Goal: Task Accomplishment & Management: Manage account settings

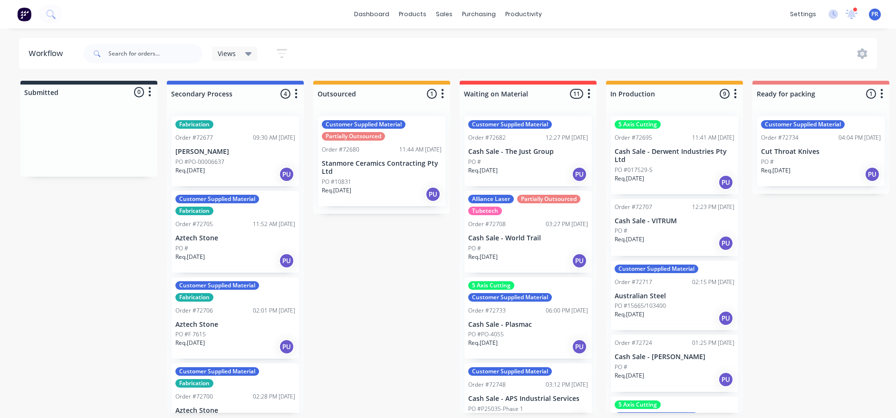
drag, startPoint x: 346, startPoint y: 262, endPoint x: 368, endPoint y: 208, distance: 59.0
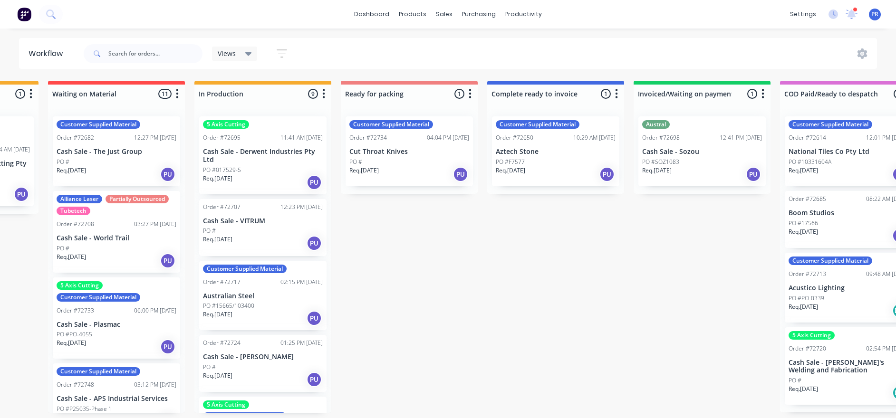
drag, startPoint x: 320, startPoint y: 304, endPoint x: 356, endPoint y: 298, distance: 36.1
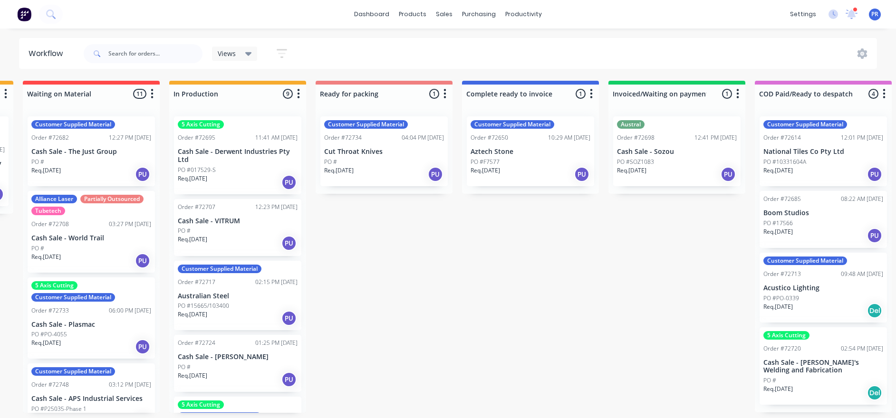
scroll to position [0, 440]
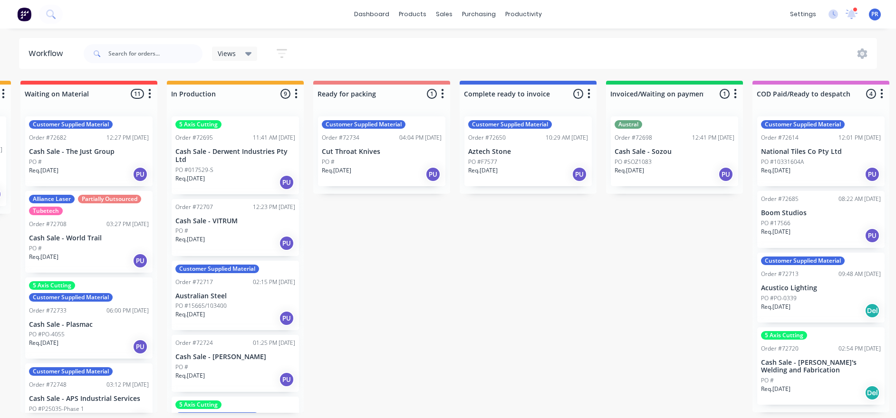
drag, startPoint x: 359, startPoint y: 298, endPoint x: 376, endPoint y: 295, distance: 17.3
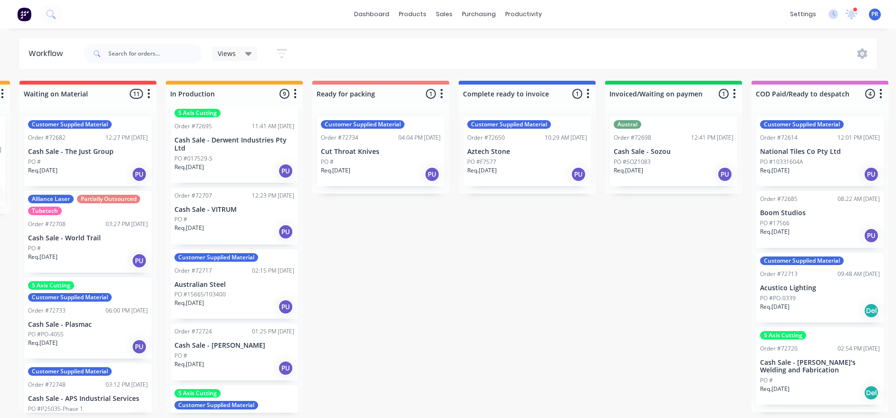
scroll to position [12, 0]
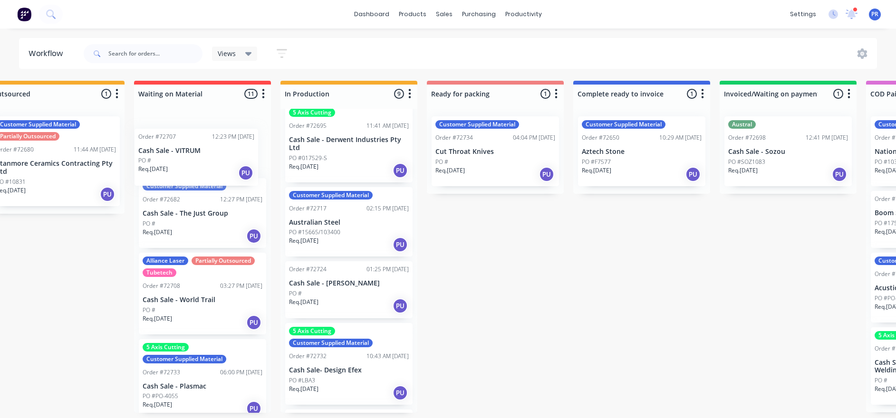
drag, startPoint x: 250, startPoint y: 216, endPoint x: 209, endPoint y: 159, distance: 69.9
click at [209, 159] on div "Submitted 0 Status colour #273444 hex #273444 Save Cancel Summaries Total order…" at bounding box center [528, 247] width 1723 height 332
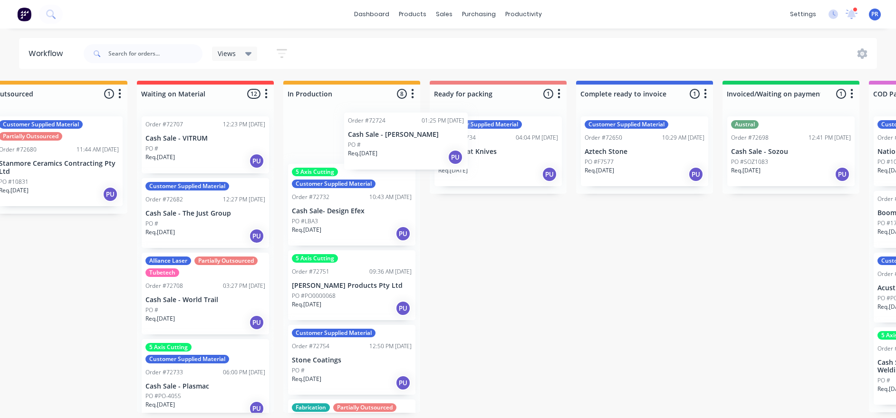
scroll to position [168, 0]
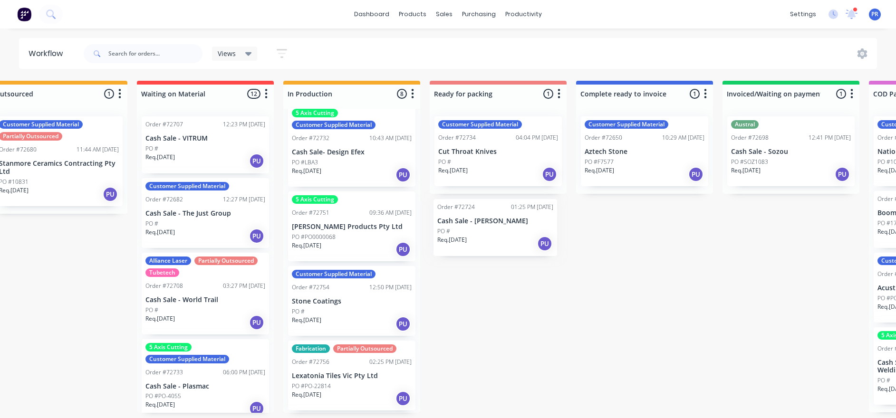
drag, startPoint x: 357, startPoint y: 143, endPoint x: 506, endPoint y: 244, distance: 179.7
click at [506, 244] on div "Submitted 0 Status colour #273444 hex #273444 Save Cancel Summaries Total order…" at bounding box center [531, 247] width 1723 height 332
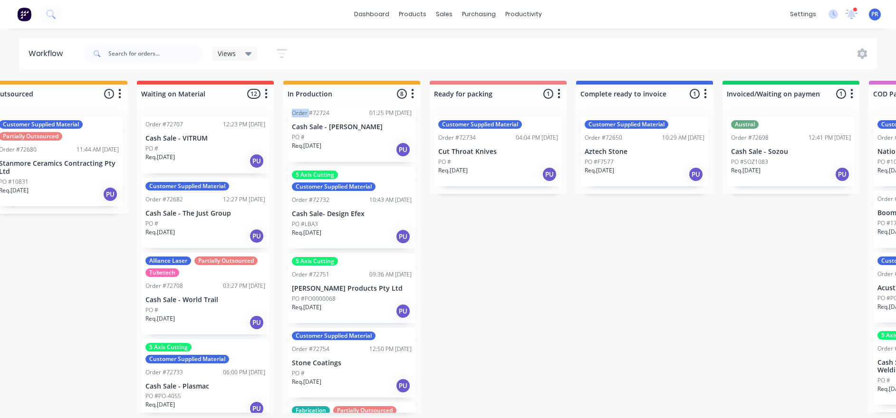
scroll to position [144, 0]
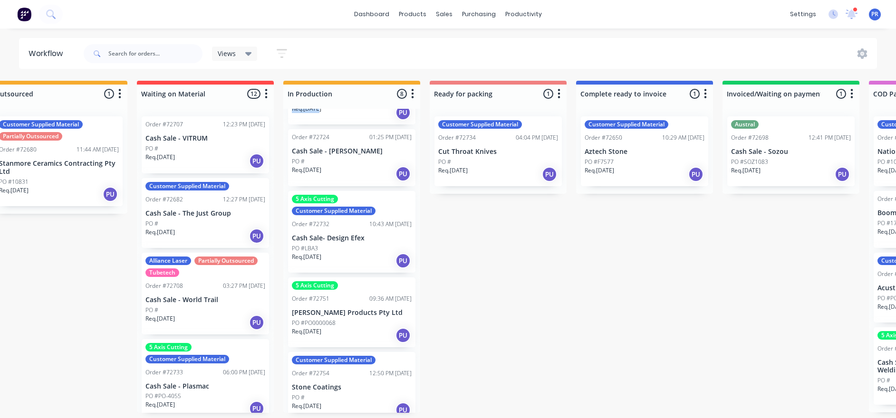
drag, startPoint x: 304, startPoint y: 106, endPoint x: 318, endPoint y: 121, distance: 20.8
click at [318, 121] on div "In Production 8 Status colour #F6AB2F hex #F6AB2F Save Cancel Notifications Ema…" at bounding box center [351, 247] width 137 height 332
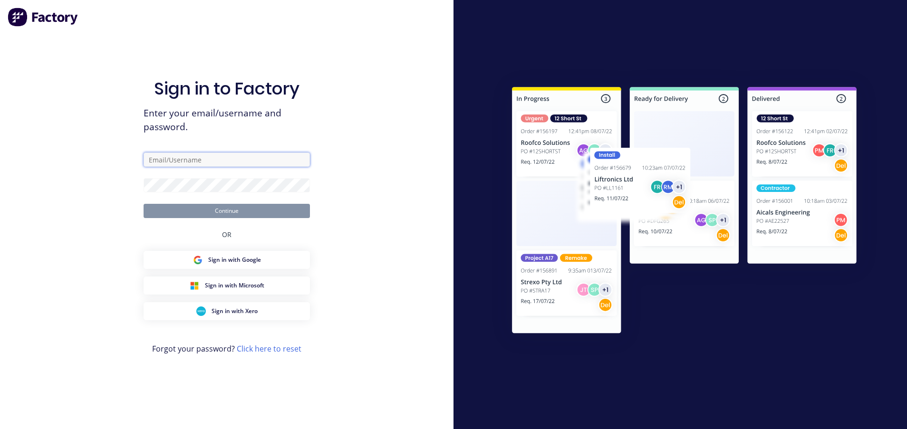
type input "[PERSON_NAME][EMAIL_ADDRESS][DOMAIN_NAME][PERSON_NAME]"
click at [170, 211] on button "Continue" at bounding box center [227, 211] width 166 height 14
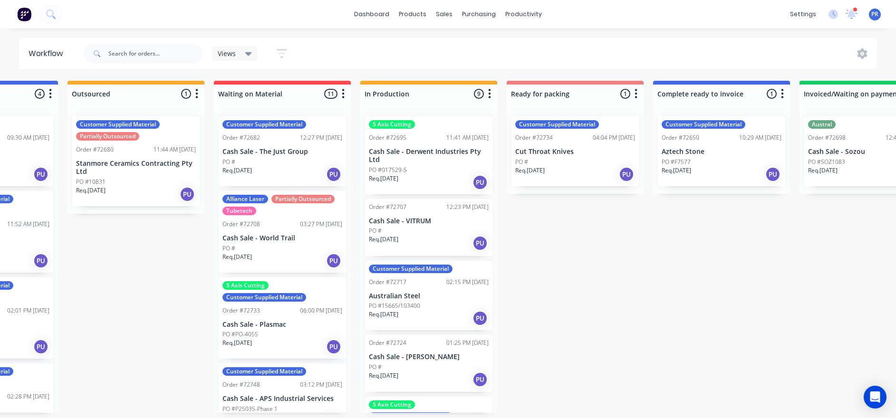
drag, startPoint x: 374, startPoint y: 315, endPoint x: 443, endPoint y: 315, distance: 68.9
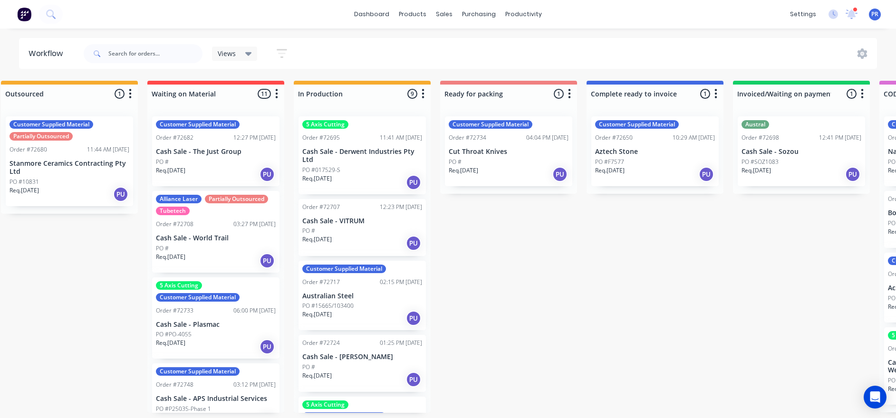
scroll to position [1, 312]
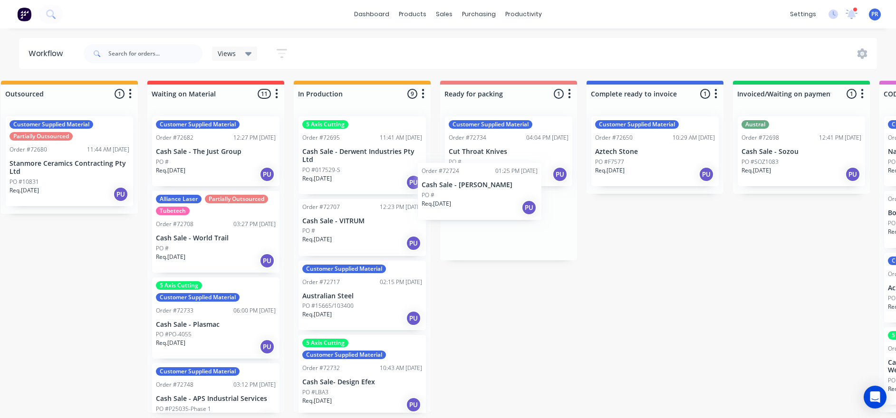
drag, startPoint x: 370, startPoint y: 369, endPoint x: 494, endPoint y: 193, distance: 214.8
click at [494, 193] on div "Submitted 0 Status colour #273444 hex #273444 Save Cancel Summaries Total order…" at bounding box center [542, 247] width 1723 height 332
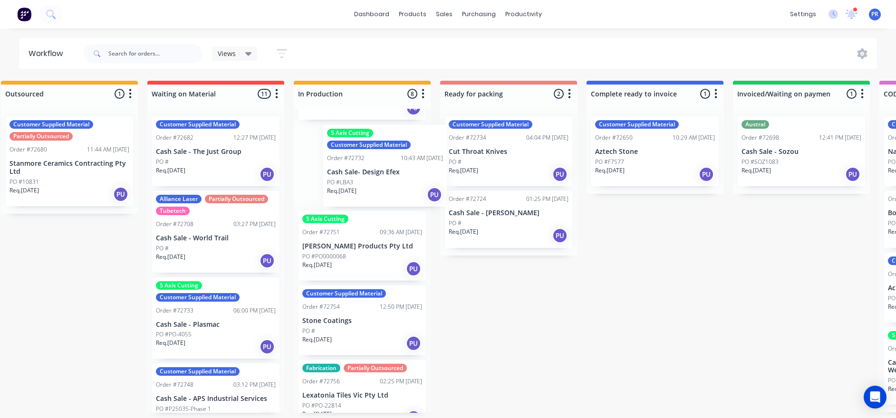
scroll to position [210, 0]
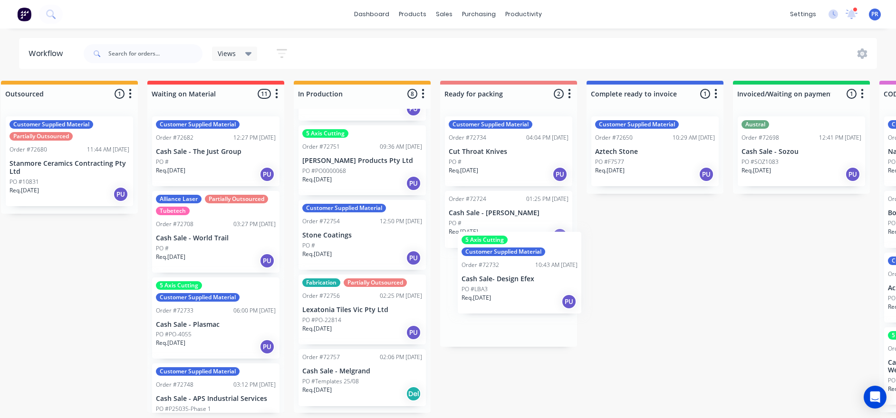
drag, startPoint x: 346, startPoint y: 163, endPoint x: 509, endPoint y: 282, distance: 201.2
click at [509, 282] on div "Submitted 0 Status colour #273444 hex #273444 Save Cancel Summaries Total order…" at bounding box center [542, 247] width 1723 height 332
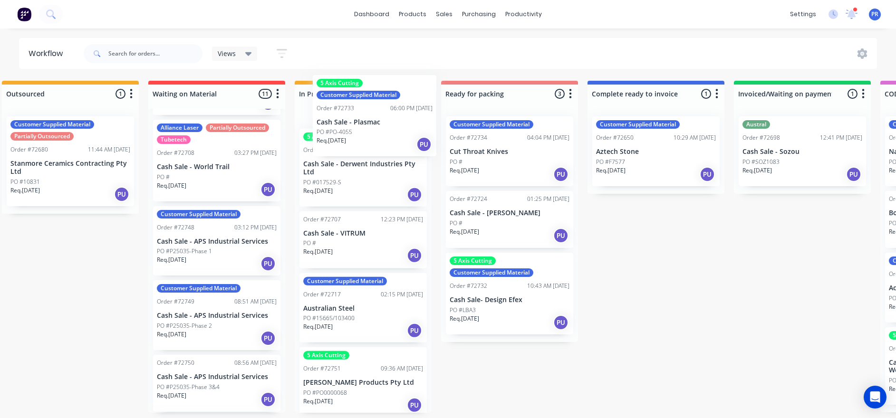
scroll to position [0, 0]
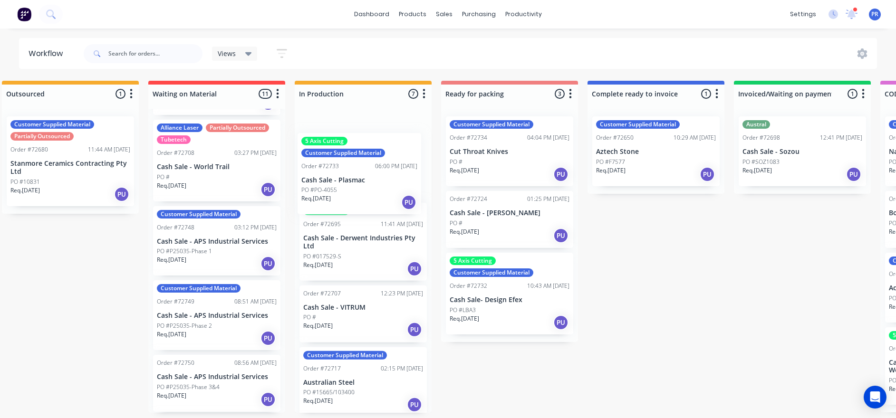
drag, startPoint x: 230, startPoint y: 244, endPoint x: 378, endPoint y: 170, distance: 165.8
click at [378, 170] on div "Submitted 0 Status colour #273444 hex #273444 Save Cancel Summaries Total order…" at bounding box center [543, 247] width 1723 height 332
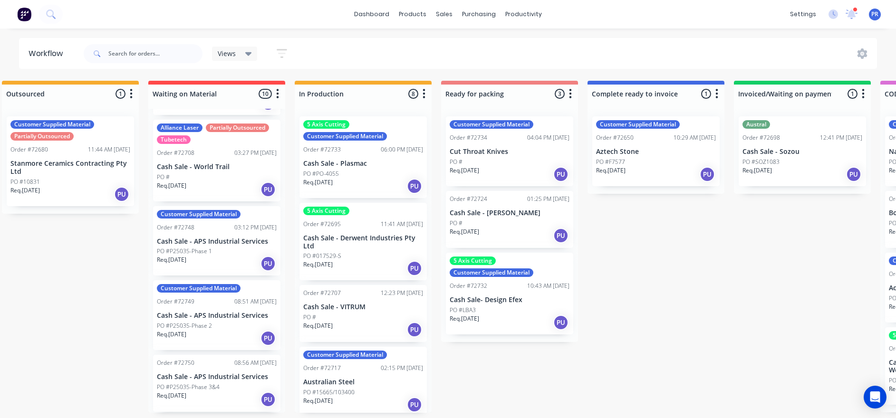
click at [427, 88] on button "button" at bounding box center [423, 93] width 11 height 11
click at [395, 163] on button "Sort By" at bounding box center [382, 162] width 95 height 16
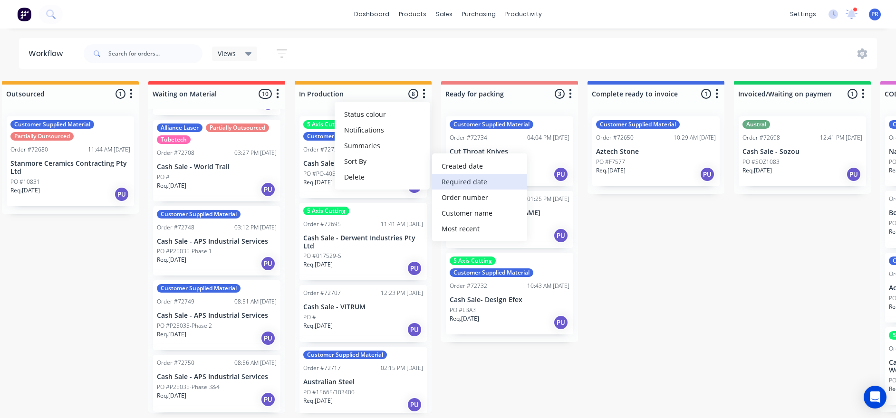
click at [454, 174] on date "Required date" at bounding box center [479, 182] width 95 height 16
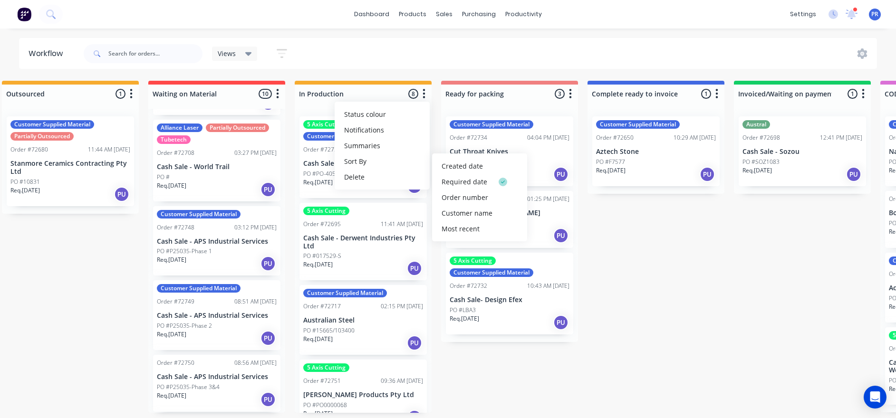
click at [135, 311] on div "Submitted 0 Status colour #273444 hex #273444 Save Cancel Summaries Total order…" at bounding box center [543, 247] width 1723 height 332
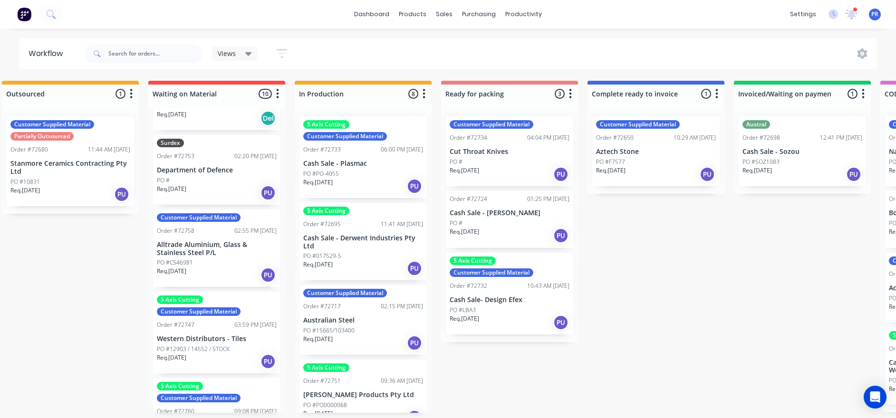
scroll to position [471, 0]
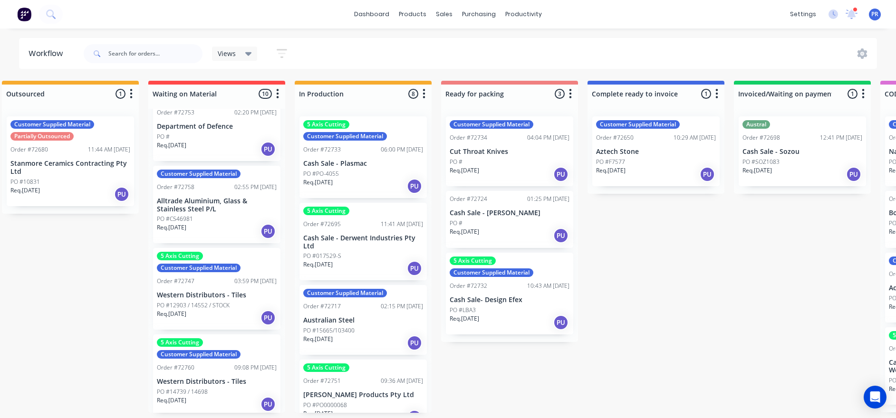
click at [224, 206] on p "Alltrade Aluminium, Glass & Stainless Steel P/L" at bounding box center [217, 205] width 120 height 16
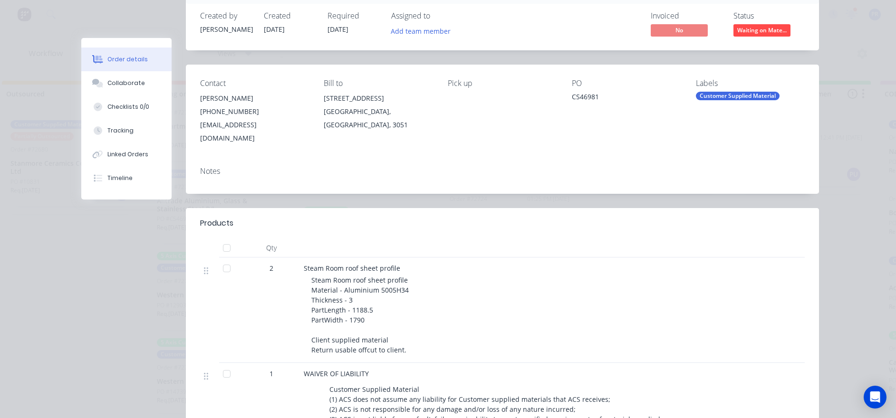
scroll to position [0, 0]
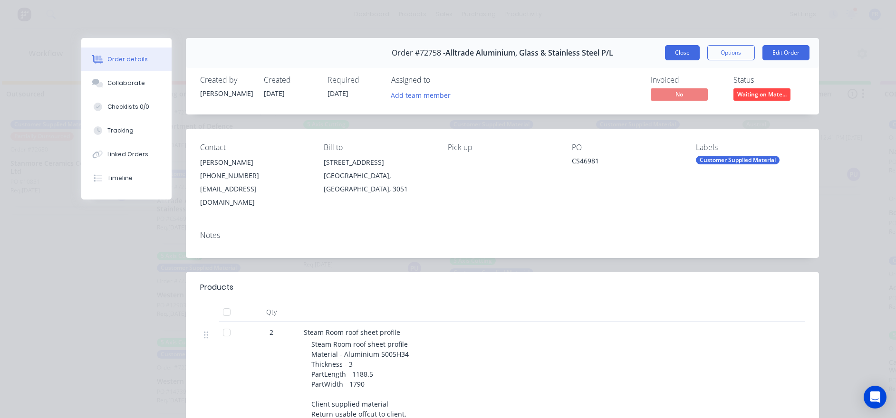
click at [672, 55] on button "Close" at bounding box center [682, 52] width 35 height 15
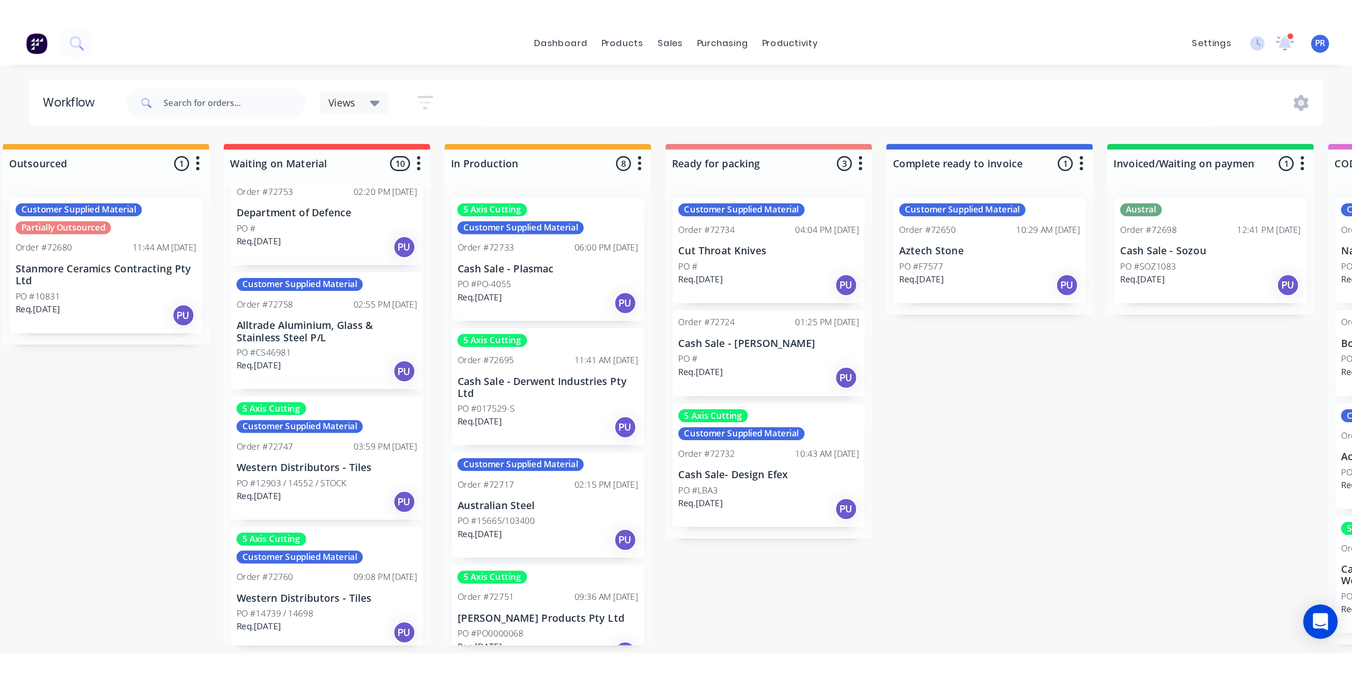
scroll to position [186, 0]
